Goal: Task Accomplishment & Management: Manage account settings

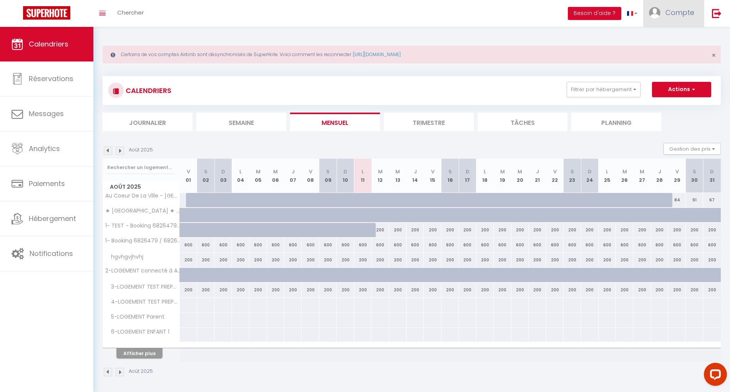
click at [670, 18] on link "Compte" at bounding box center [673, 13] width 61 height 27
click at [666, 39] on link "Paramètres" at bounding box center [673, 38] width 57 height 13
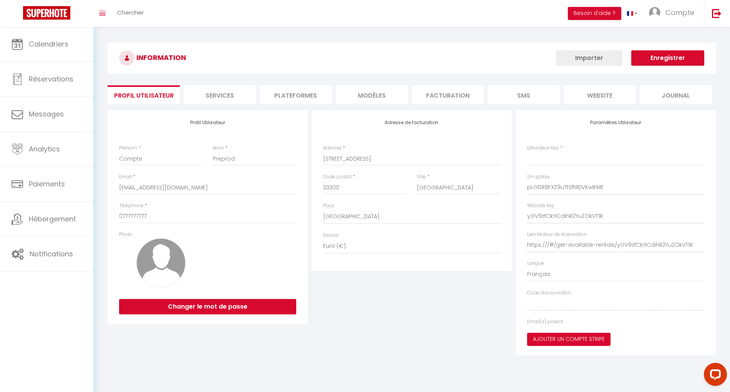
type input "pLGDR8FXZ9uTtSfNIDVKwlEME"
type input "yGV9zfCkYiCdihR2YuZOkVT1R"
type input "https:///#/get-available-rentals/yGV9zfCkYiCdihR2YuZOkVT1R"
select select "fr"
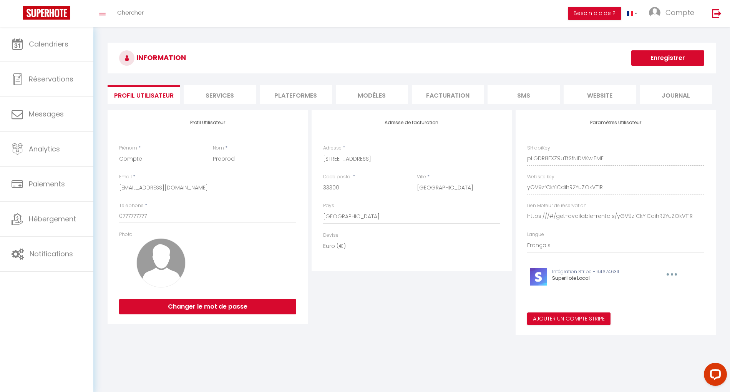
click at [228, 96] on li "Services" at bounding box center [220, 94] width 72 height 19
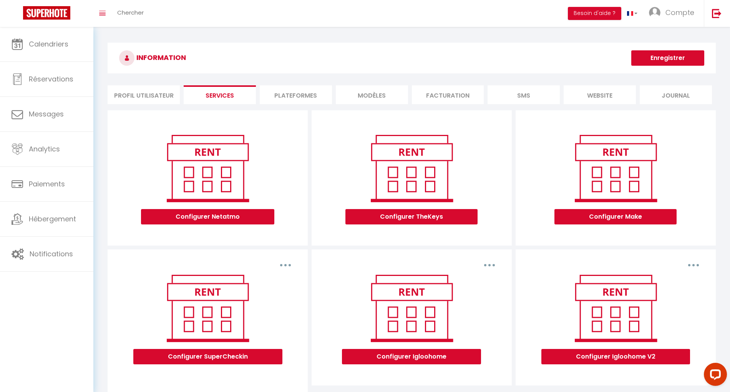
click at [284, 97] on li "Plateformes" at bounding box center [296, 94] width 72 height 19
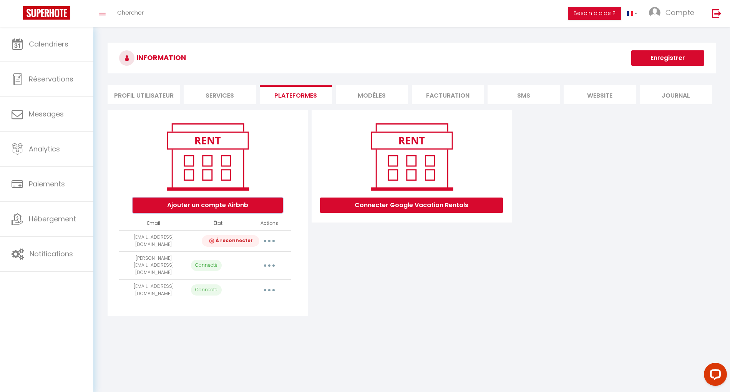
click at [202, 200] on button "Ajouter un compte Airbnb" at bounding box center [208, 205] width 150 height 15
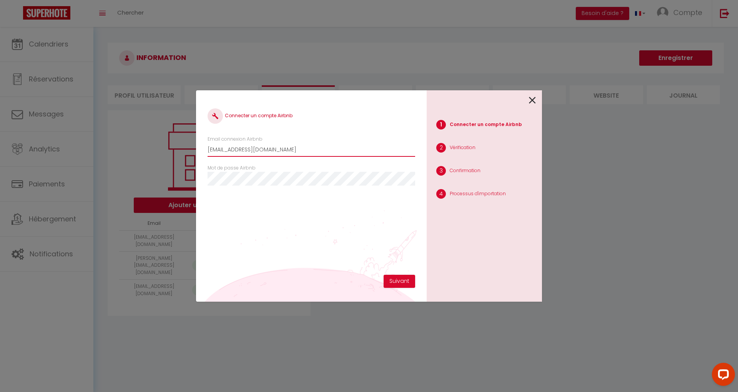
drag, startPoint x: 276, startPoint y: 150, endPoint x: 168, endPoint y: 140, distance: 107.7
click at [168, 140] on div "Connecter un compte Airbnb Email connexion Airbnb [EMAIL_ADDRESS][DOMAIN_NAME] …" at bounding box center [369, 196] width 738 height 392
click at [238, 147] on input "[EMAIL_ADDRESS][DOMAIN_NAME]" at bounding box center [312, 150] width 208 height 14
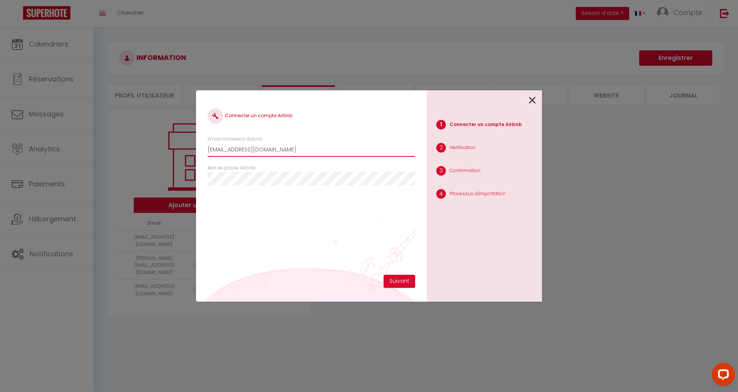
click at [244, 151] on input "[EMAIL_ADDRESS][DOMAIN_NAME]" at bounding box center [312, 150] width 208 height 14
click at [533, 100] on icon at bounding box center [532, 101] width 7 height 12
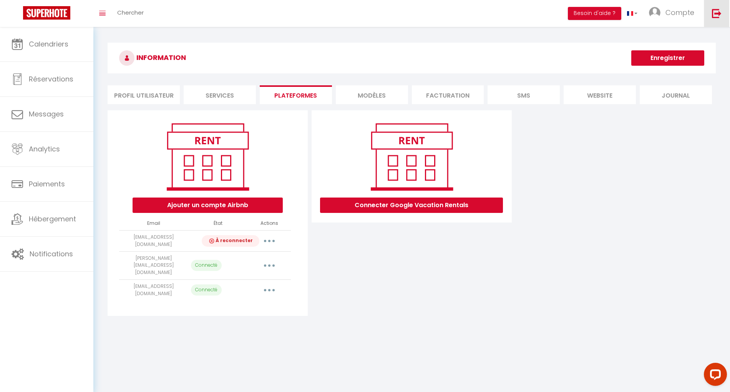
click at [714, 13] on img at bounding box center [717, 13] width 10 height 10
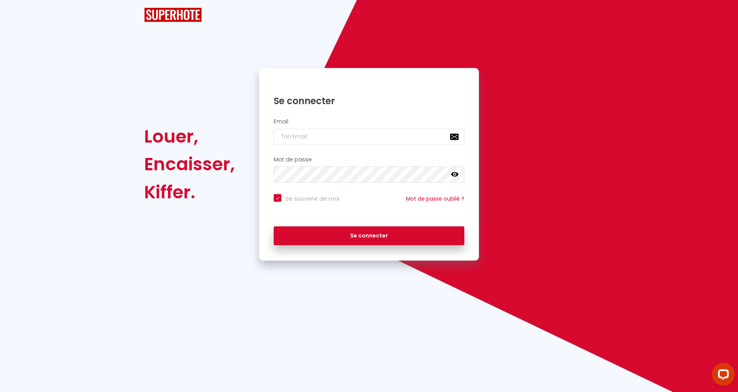
checkbox input "true"
type input "[EMAIL_ADDRESS][DOMAIN_NAME]"
checkbox input "true"
